Goal: Check status: Check status

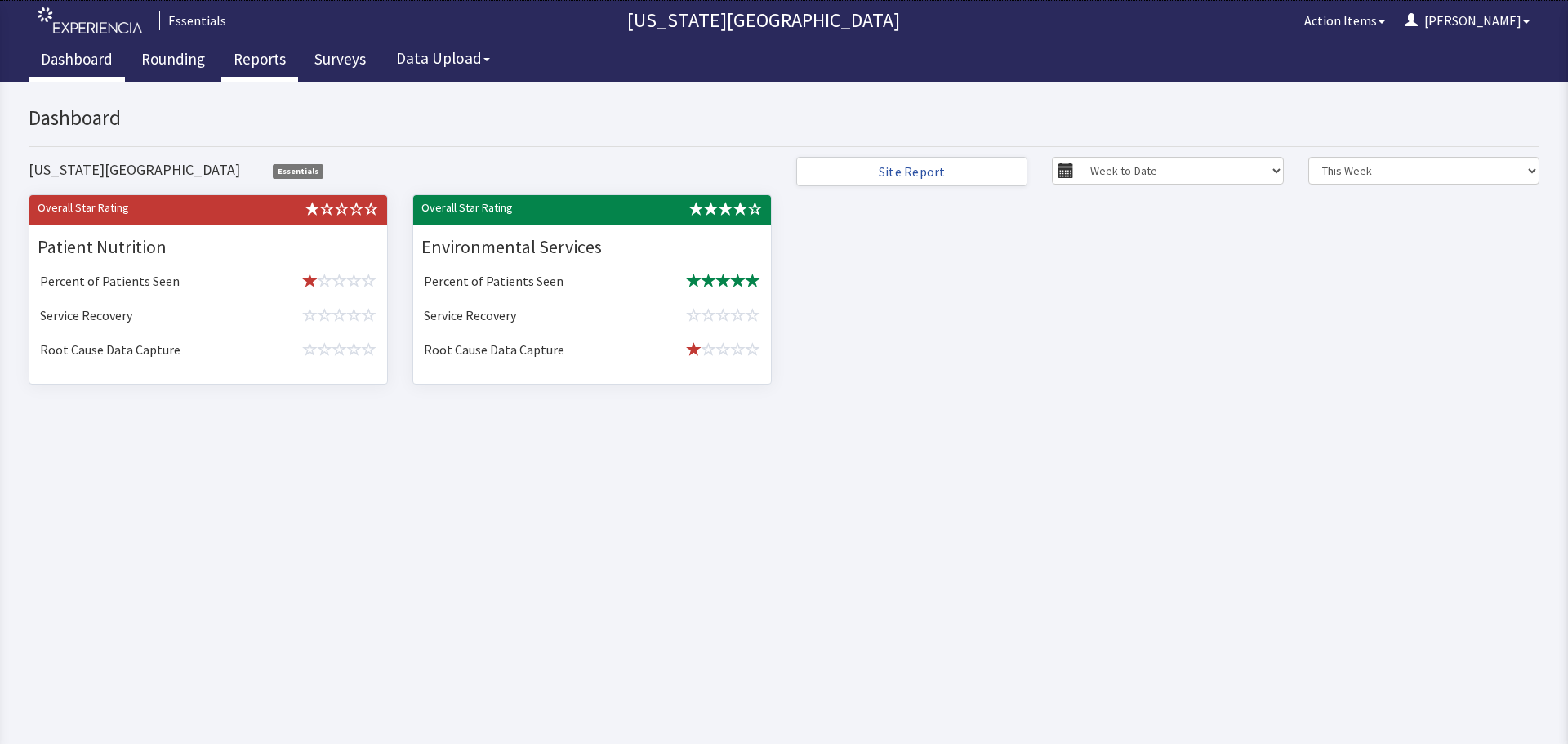
click at [266, 58] on link "Reports" at bounding box center [260, 61] width 77 height 41
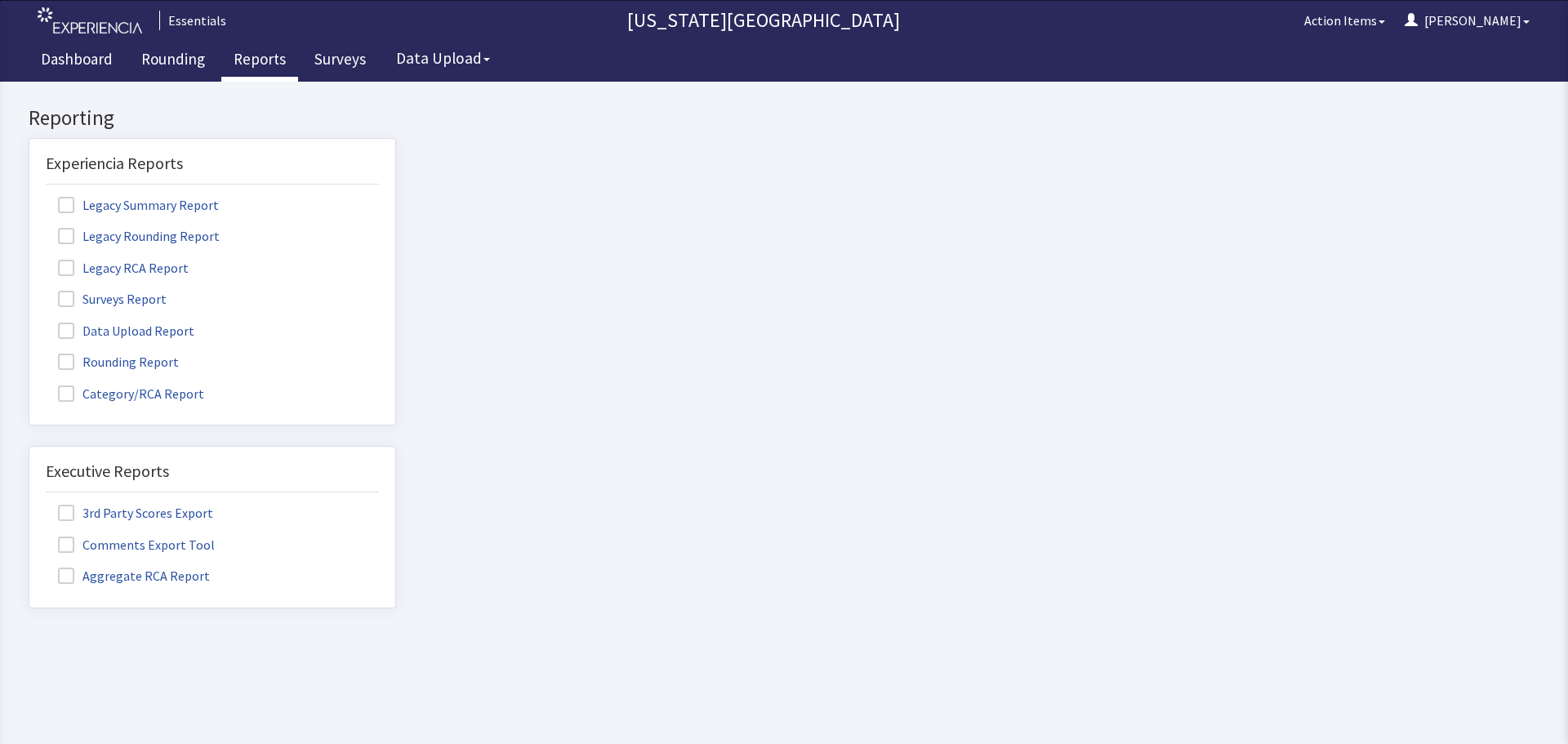
click at [69, 362] on span at bounding box center [66, 362] width 16 height 16
click at [30, 353] on input "Rounding Report" at bounding box center [30, 353] width 0 height 0
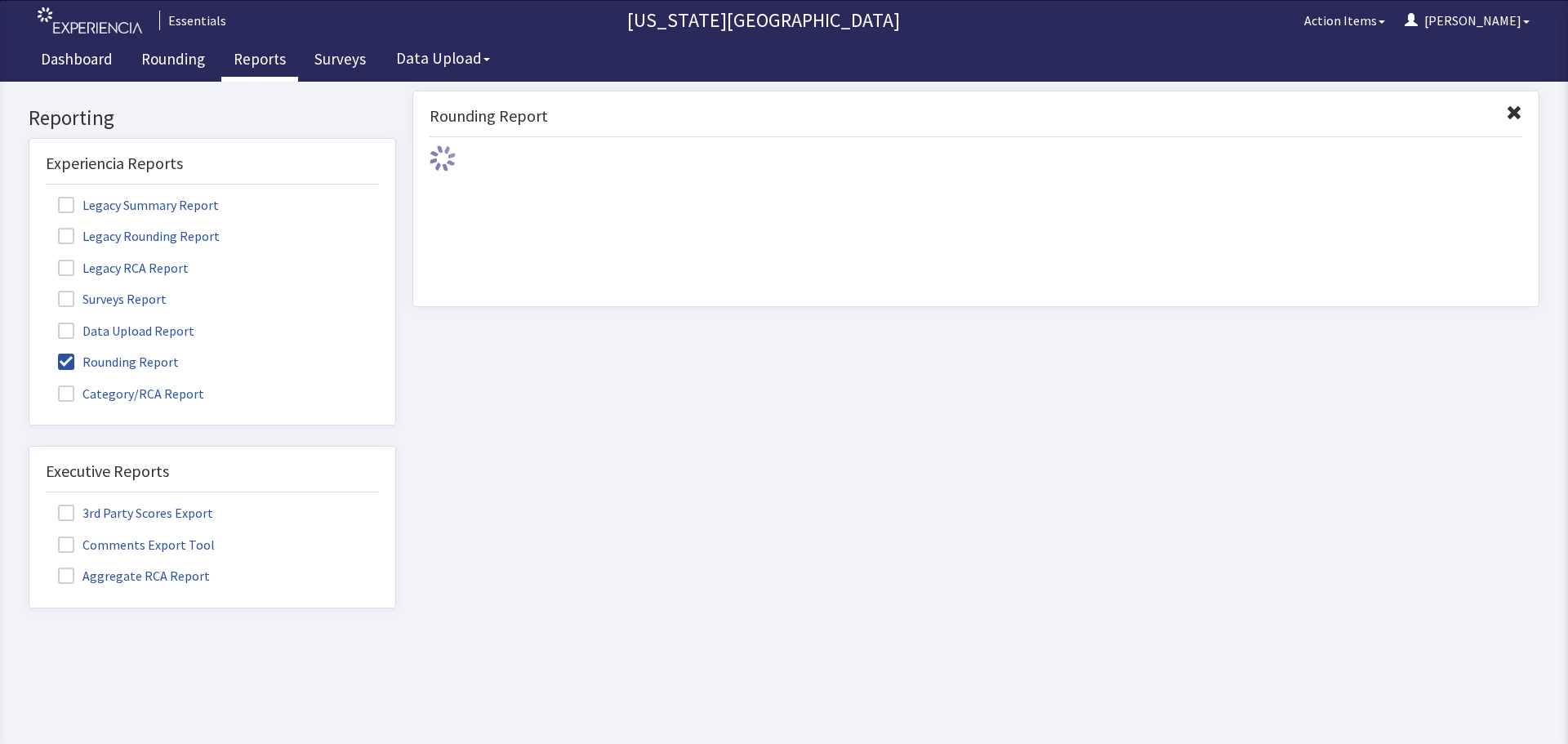
click at [73, 302] on span at bounding box center [66, 298] width 16 height 16
click at [30, 290] on input "Surveys Report" at bounding box center [30, 290] width 0 height 0
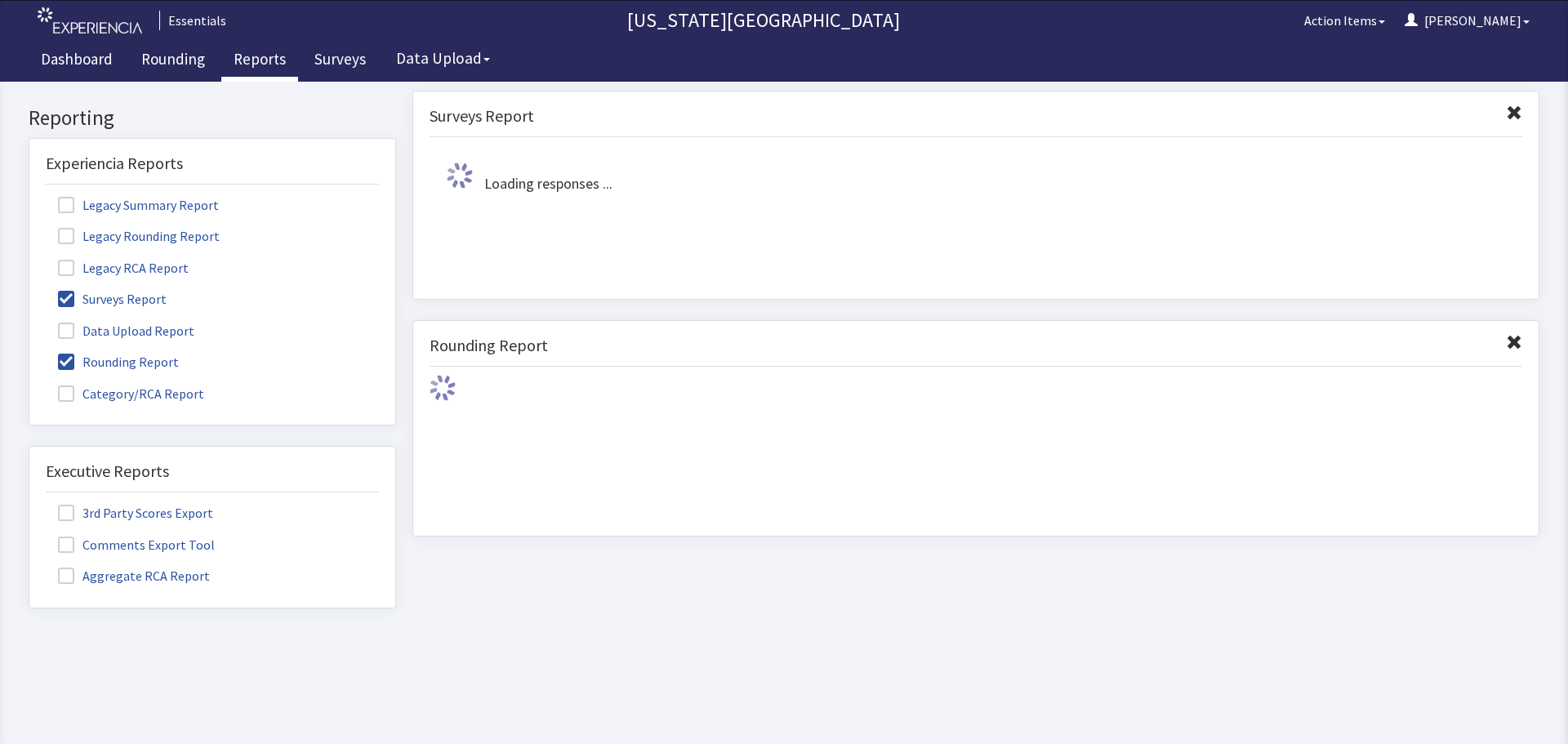
click at [73, 367] on span at bounding box center [66, 362] width 16 height 16
click at [30, 353] on input "Rounding Report" at bounding box center [30, 353] width 0 height 0
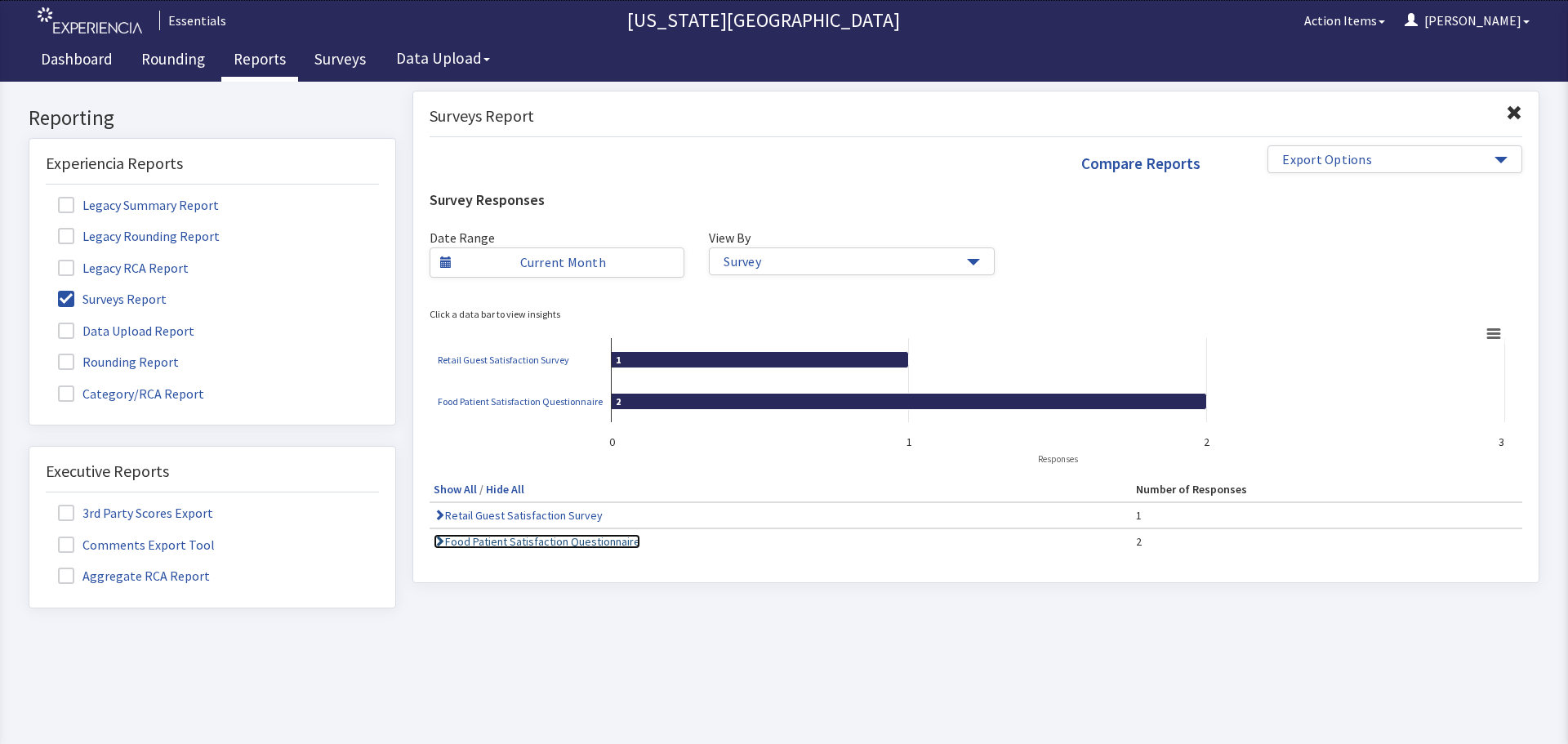
click at [519, 547] on link "Food Patient Satisfaction Questionnaire" at bounding box center [537, 541] width 207 height 15
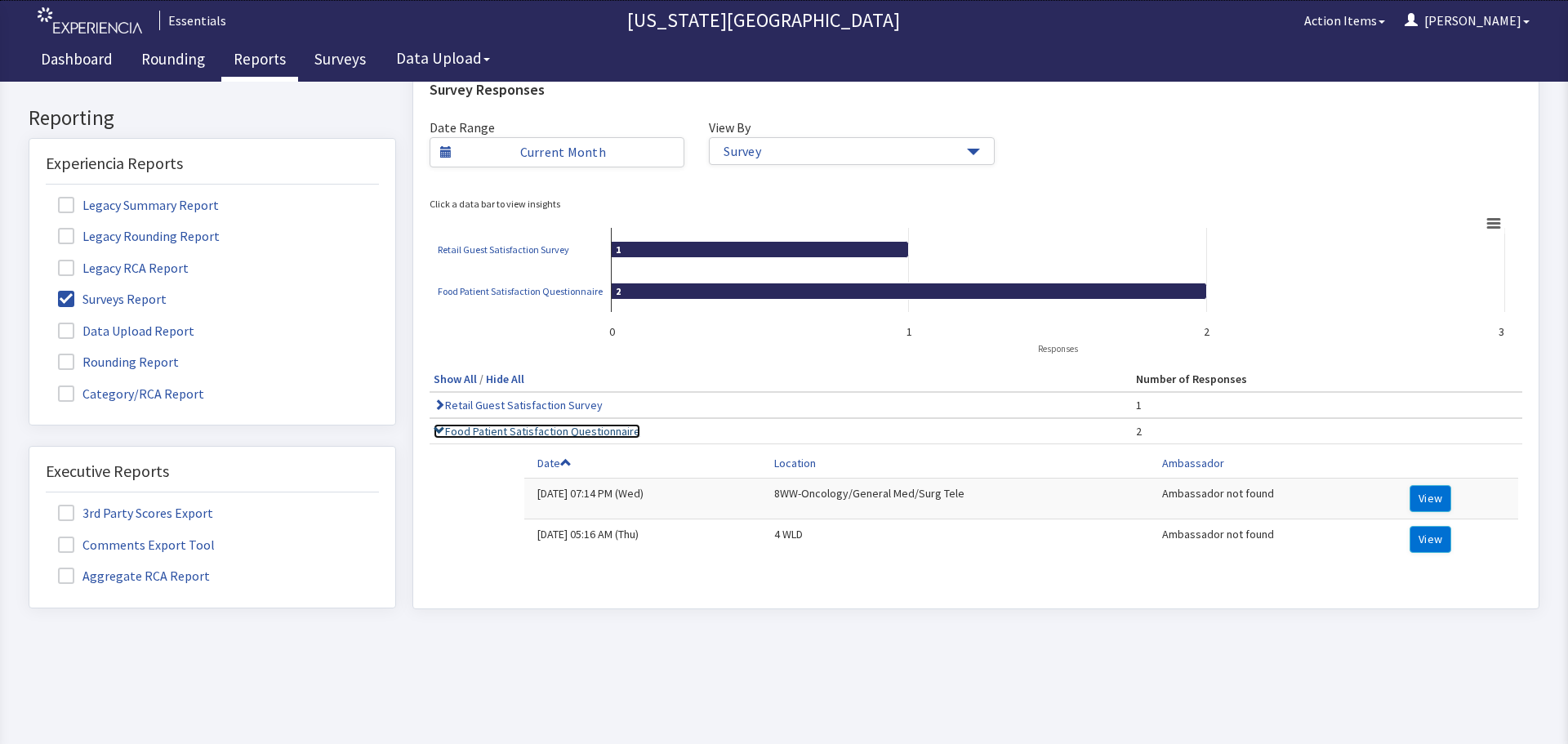
scroll to position [122, 0]
click at [1444, 536] on td "View" at bounding box center [1458, 539] width 121 height 41
click at [1430, 534] on button "View" at bounding box center [1431, 539] width 42 height 27
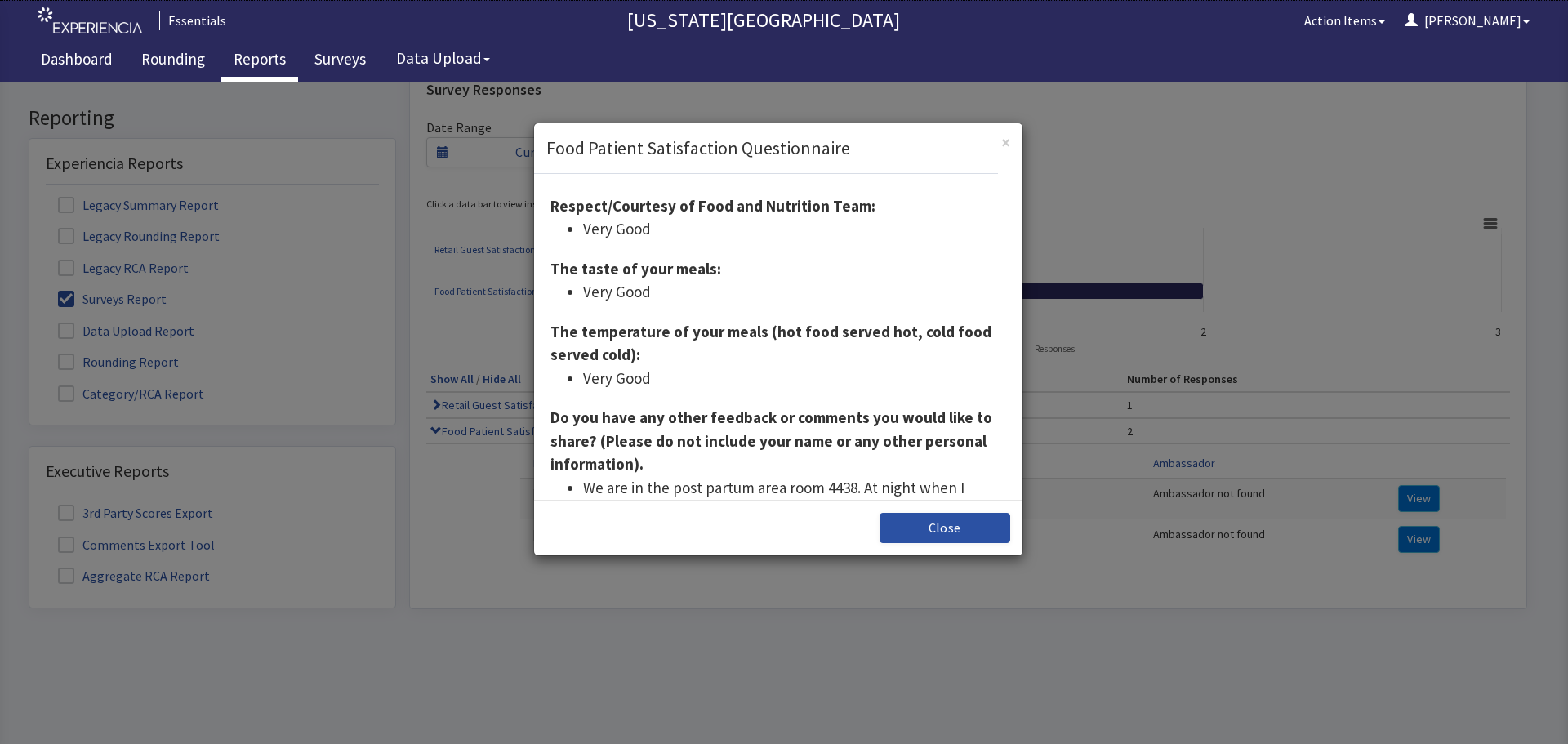
scroll to position [327, 0]
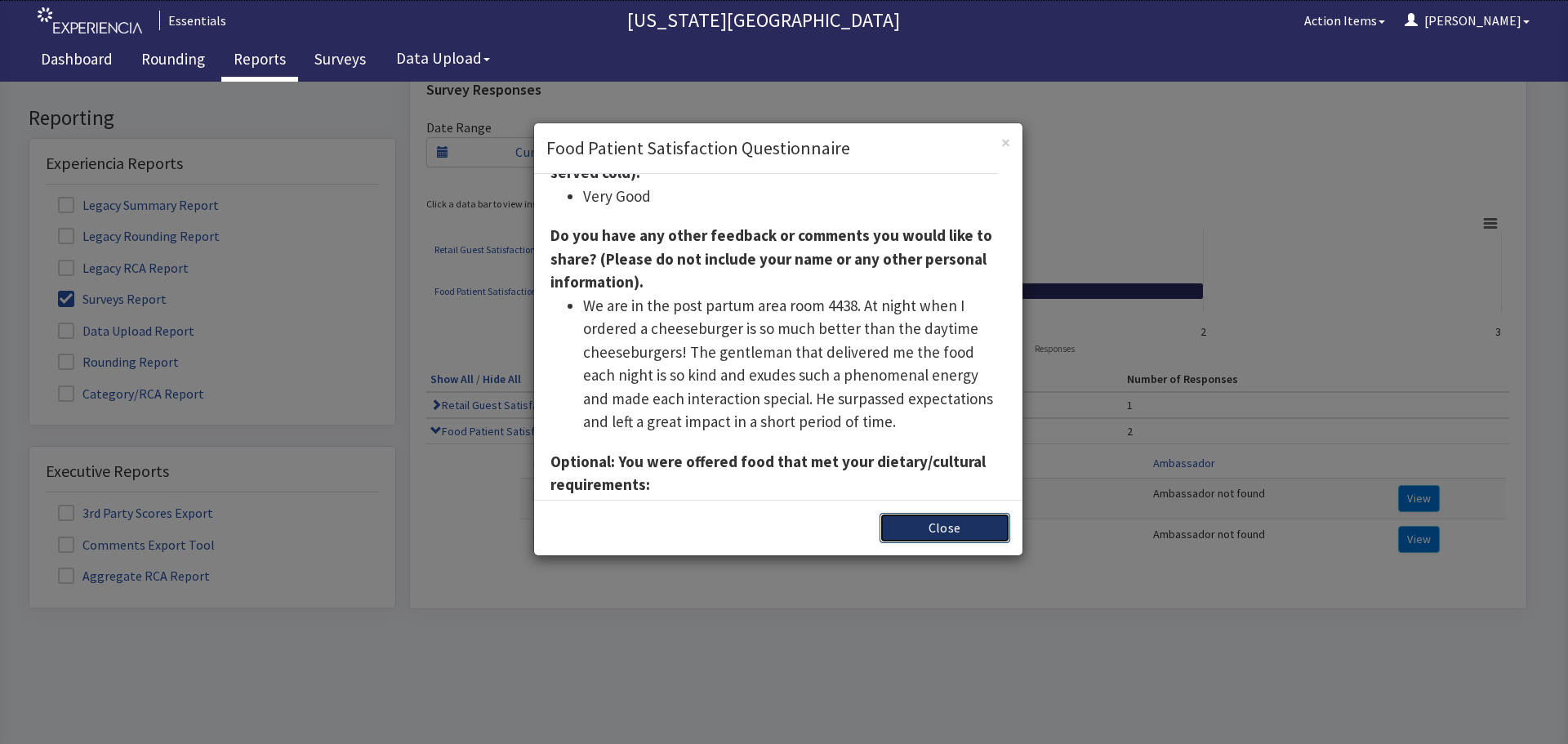
click at [952, 526] on button "Close" at bounding box center [945, 528] width 130 height 30
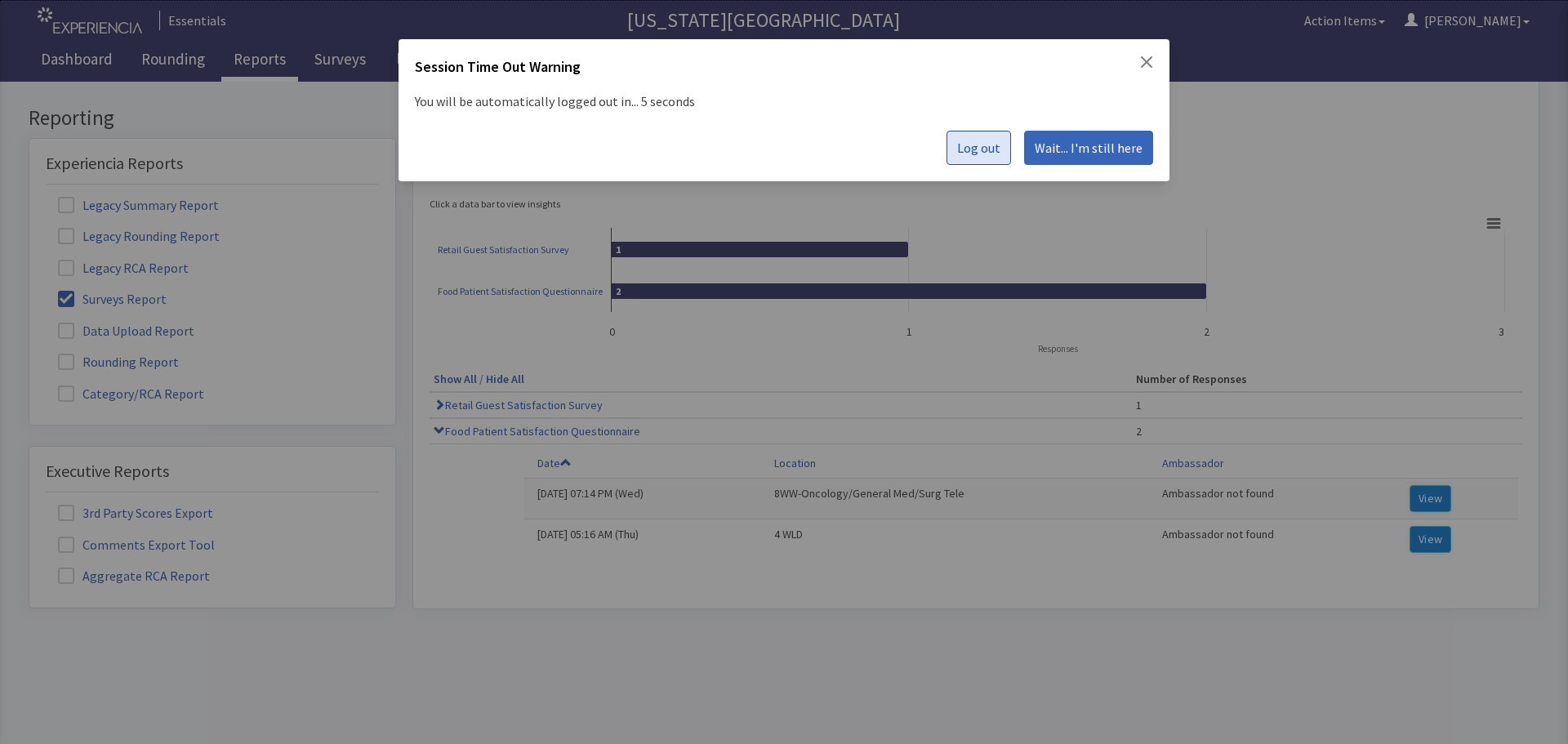
click at [954, 145] on button "Log out" at bounding box center [978, 147] width 65 height 34
